Goal: Task Accomplishment & Management: Use online tool/utility

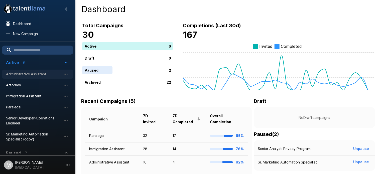
click at [22, 75] on span "Administrative Assistant" at bounding box center [33, 74] width 55 height 5
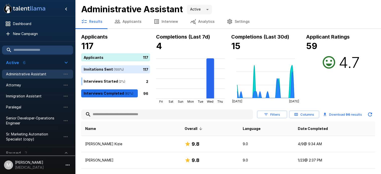
click at [109, 116] on input "text" at bounding box center [167, 114] width 172 height 9
click at [118, 25] on button "Applicants" at bounding box center [127, 22] width 39 height 14
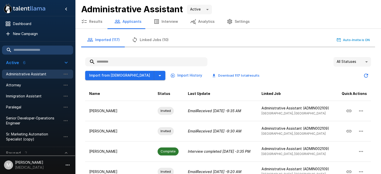
click at [113, 60] on input "text" at bounding box center [146, 61] width 122 height 9
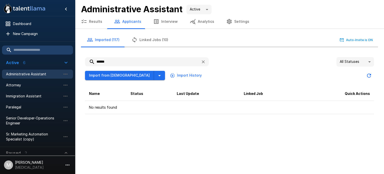
type input "******"
click at [203, 63] on icon "button" at bounding box center [203, 61] width 5 height 5
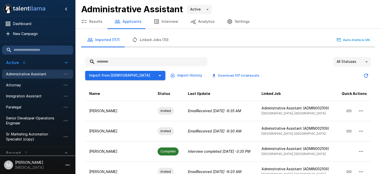
click at [147, 62] on input "text" at bounding box center [146, 61] width 122 height 9
click at [157, 74] on icon "button" at bounding box center [160, 76] width 6 height 6
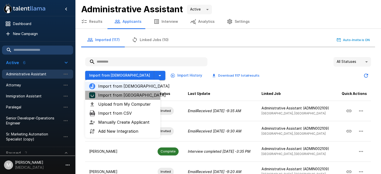
click at [124, 97] on span "Import from UKG" at bounding box center [127, 95] width 58 height 6
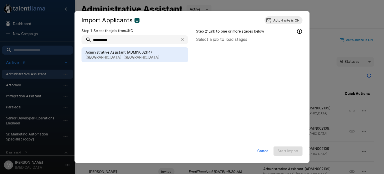
type input "**********"
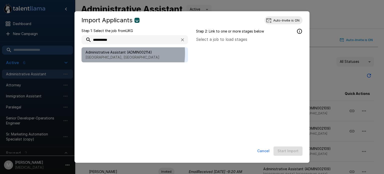
click at [107, 53] on span "Administrative Assistant (ADMIN002114)" at bounding box center [135, 52] width 99 height 5
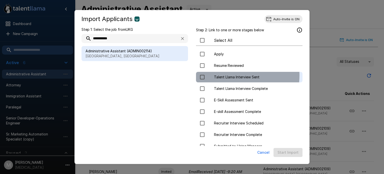
click at [236, 76] on span "Talent Llama Interview Sent" at bounding box center [256, 77] width 85 height 5
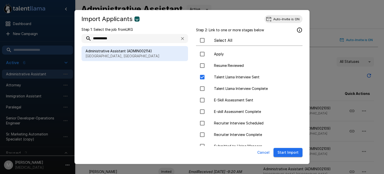
click at [281, 156] on button "Start Import" at bounding box center [288, 152] width 29 height 9
